Goal: Task Accomplishment & Management: Manage account settings

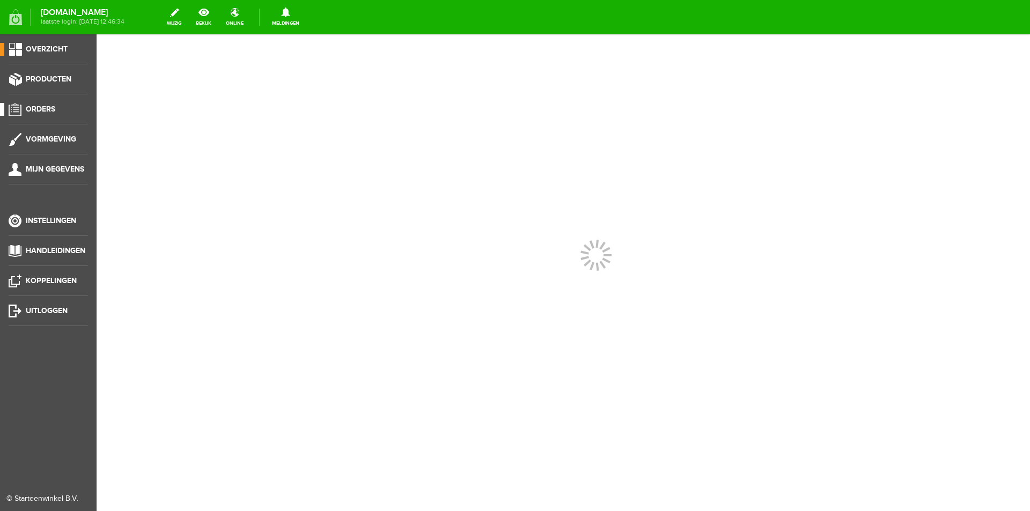
click at [63, 115] on link "Orders" at bounding box center [44, 109] width 88 height 13
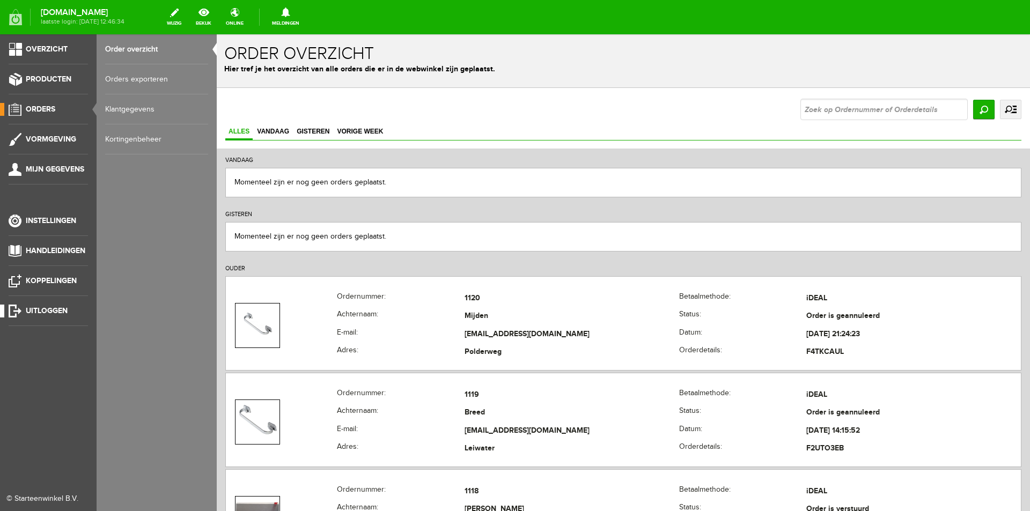
click at [58, 319] on li "Uitloggen" at bounding box center [48, 315] width 79 height 21
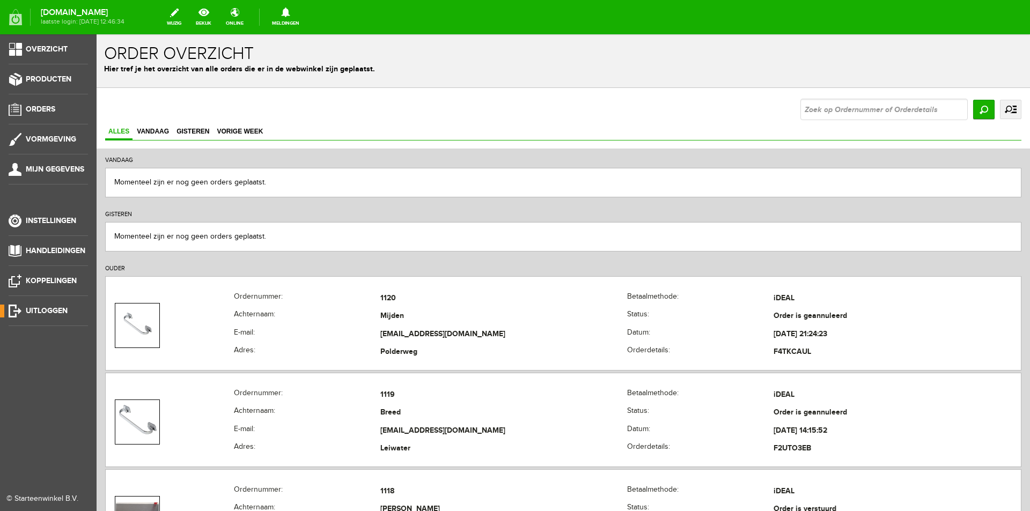
click at [58, 310] on span "Uitloggen" at bounding box center [47, 310] width 42 height 9
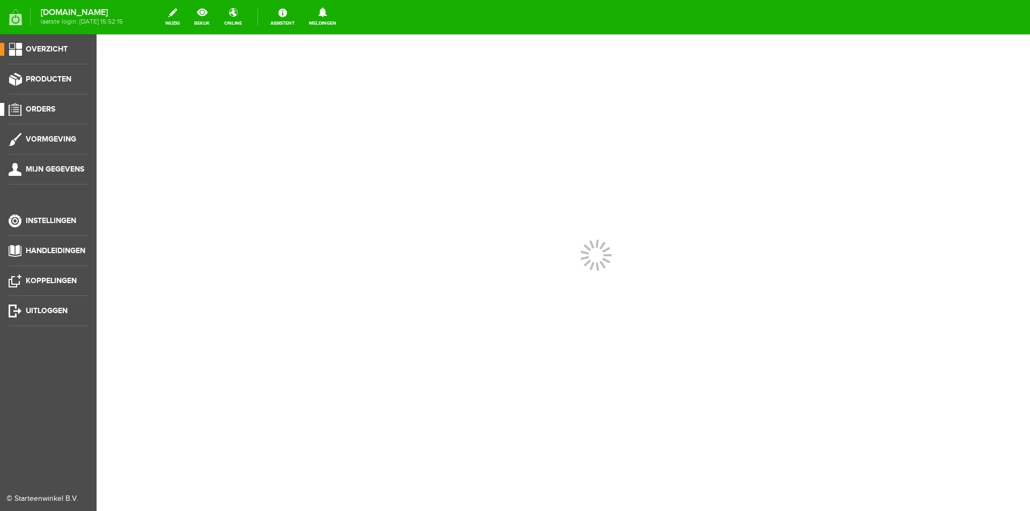
click at [45, 117] on li "Orders" at bounding box center [48, 113] width 79 height 21
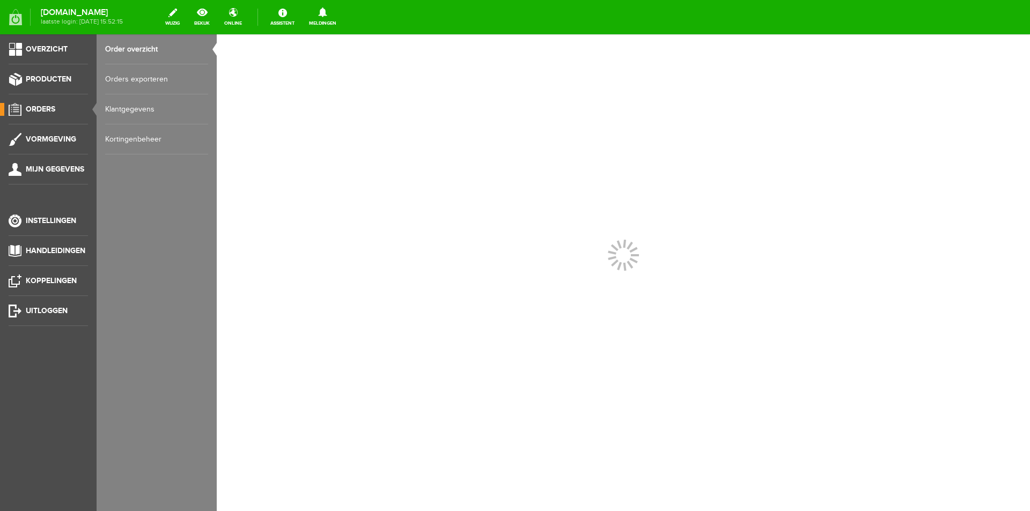
click at [123, 12] on strong "[DOMAIN_NAME]" at bounding box center [82, 13] width 82 height 6
